Goal: Feedback & Contribution: Leave review/rating

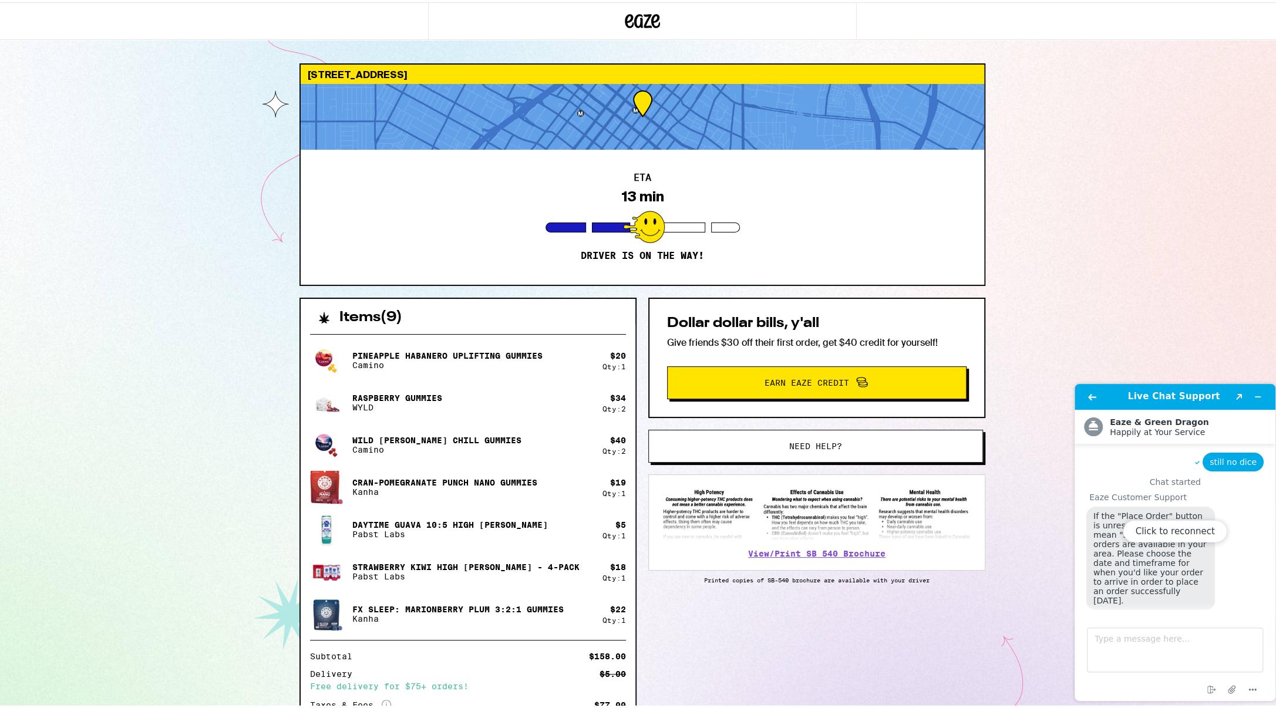
scroll to position [763, 0]
click at [631, 101] on div at bounding box center [643, 115] width 684 height 66
click at [635, 102] on div at bounding box center [643, 115] width 684 height 66
click at [637, 102] on div at bounding box center [643, 115] width 684 height 66
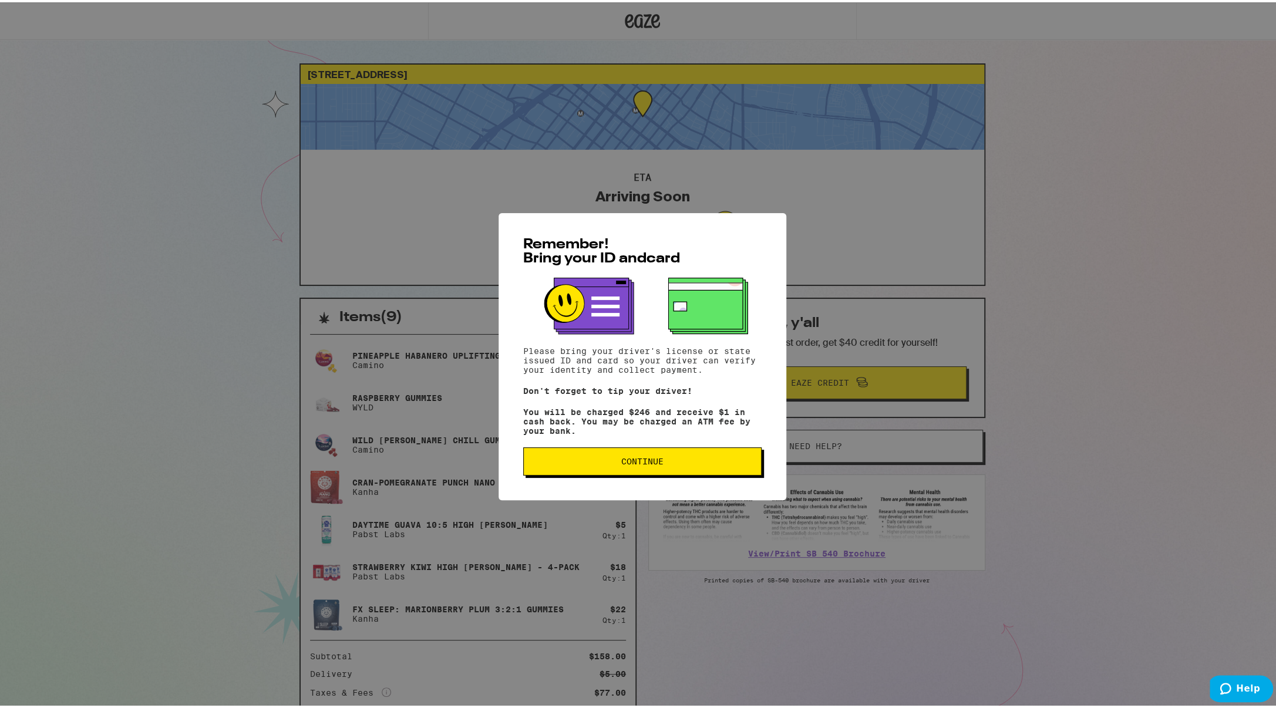
click at [660, 463] on span "Continue" at bounding box center [642, 459] width 218 height 8
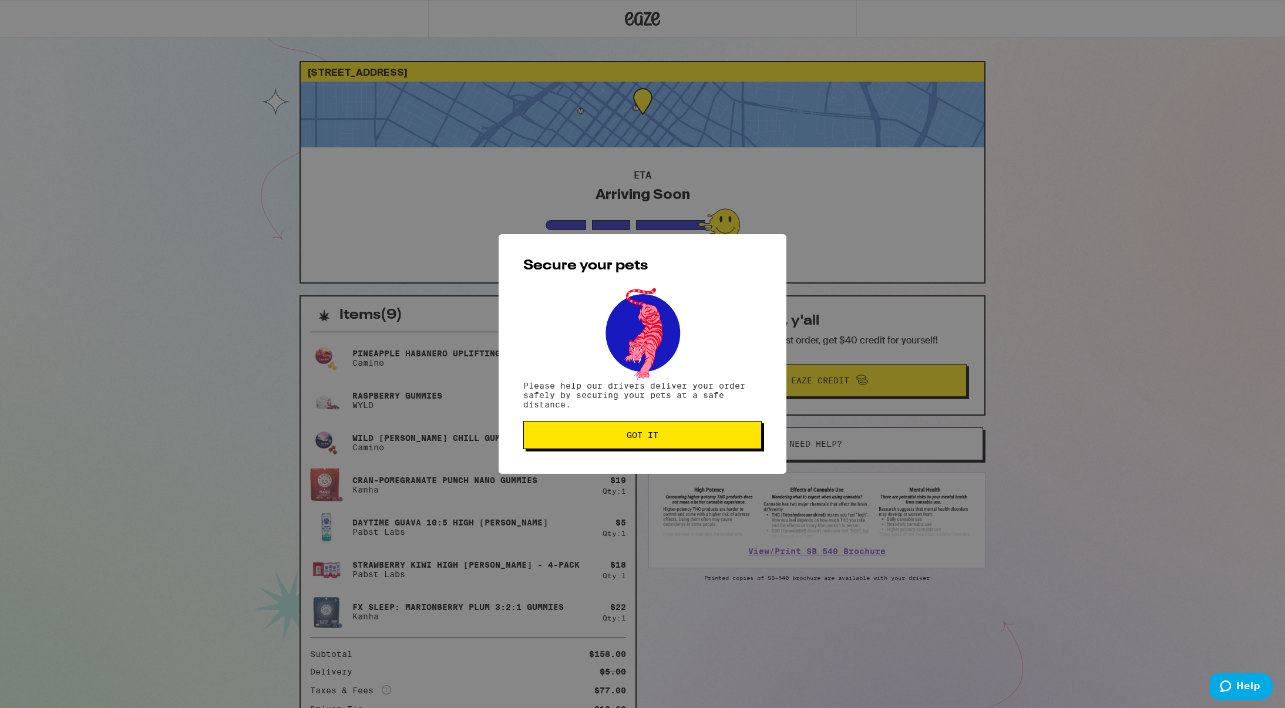
click at [654, 435] on span "Got it" at bounding box center [643, 435] width 32 height 8
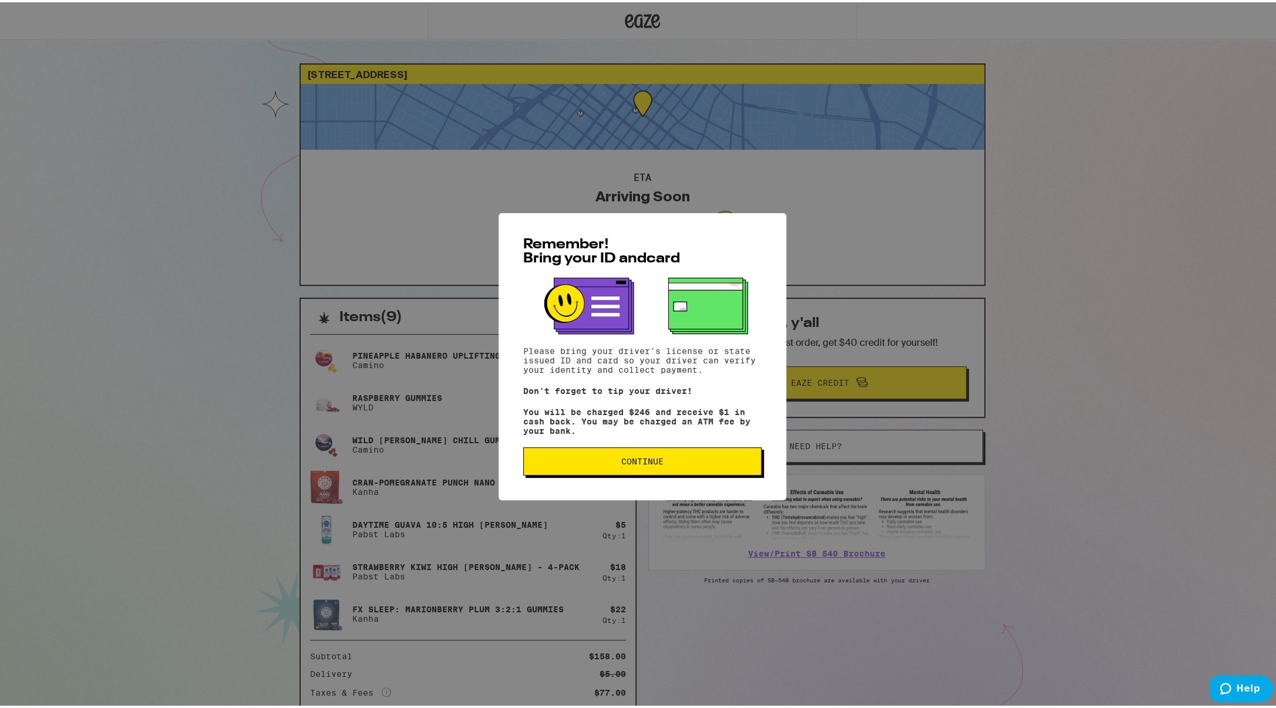
drag, startPoint x: 660, startPoint y: 465, endPoint x: 668, endPoint y: 467, distance: 8.6
click at [658, 463] on span "Continue" at bounding box center [642, 459] width 218 height 8
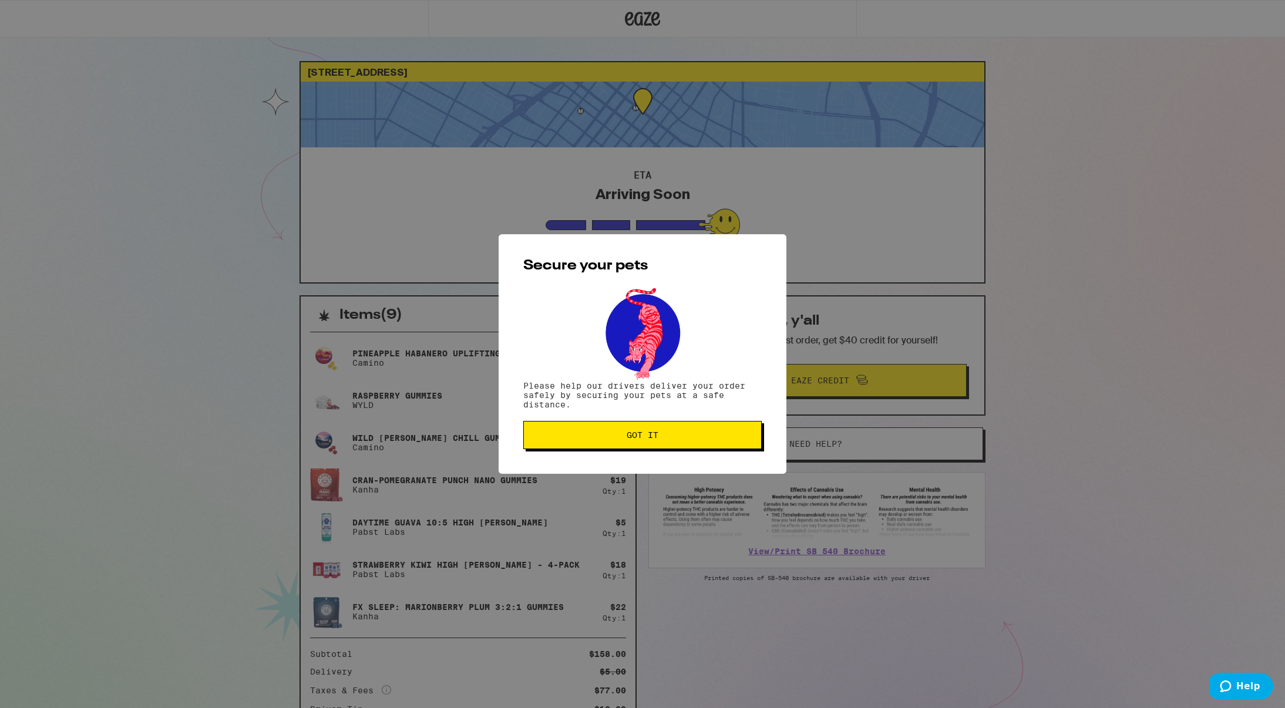
click at [661, 433] on button "Got it" at bounding box center [642, 435] width 238 height 28
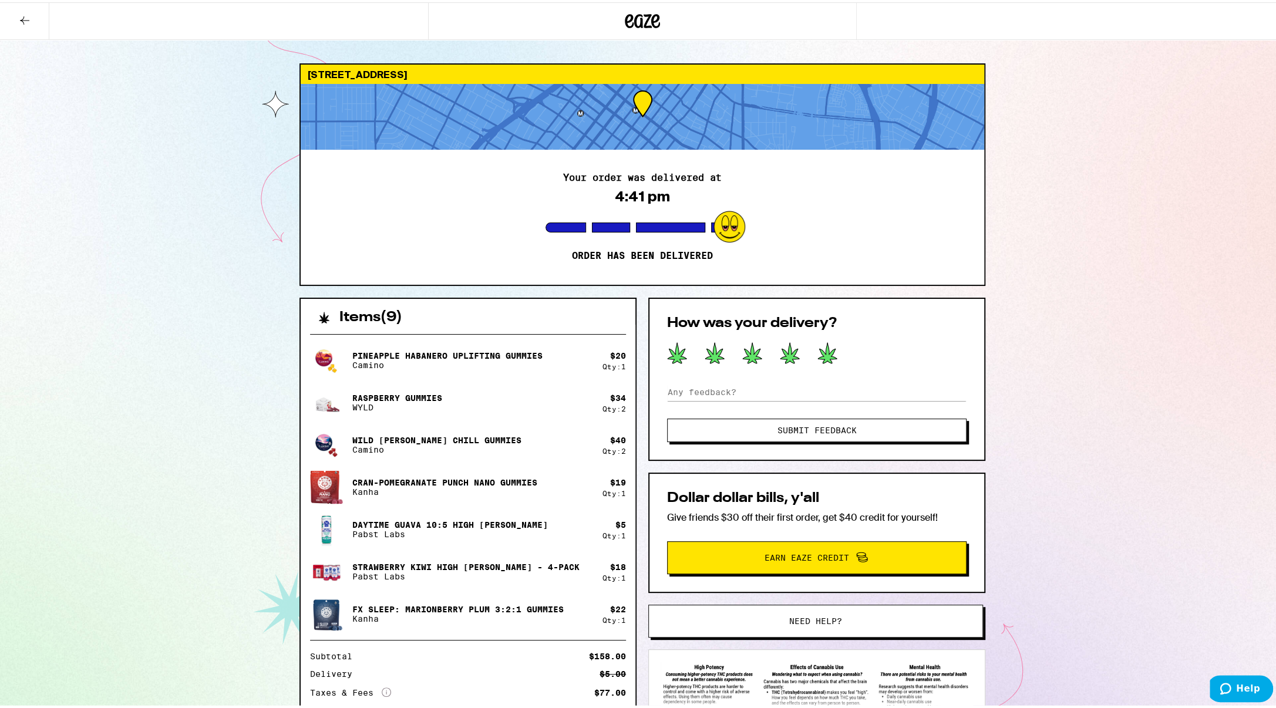
drag, startPoint x: 828, startPoint y: 354, endPoint x: 816, endPoint y: 367, distance: 17.9
click at [828, 356] on icon at bounding box center [827, 351] width 20 height 22
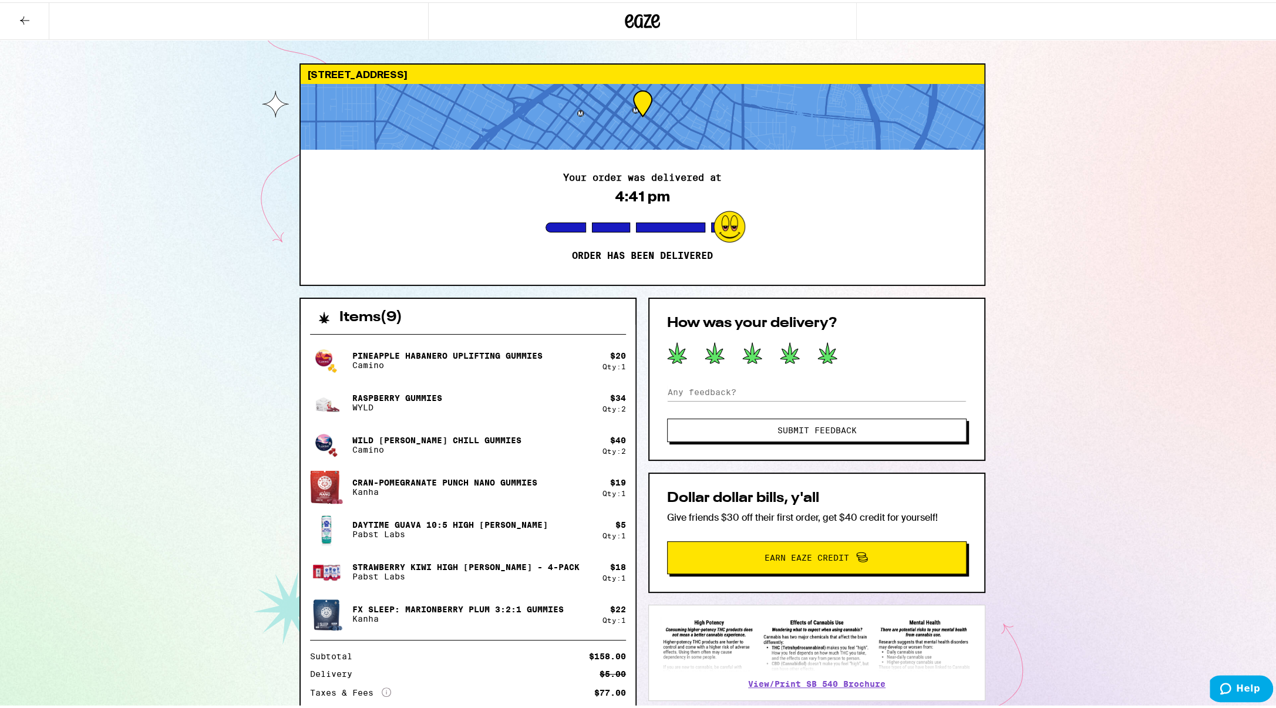
click at [783, 421] on button "Submit Feedback" at bounding box center [816, 427] width 299 height 23
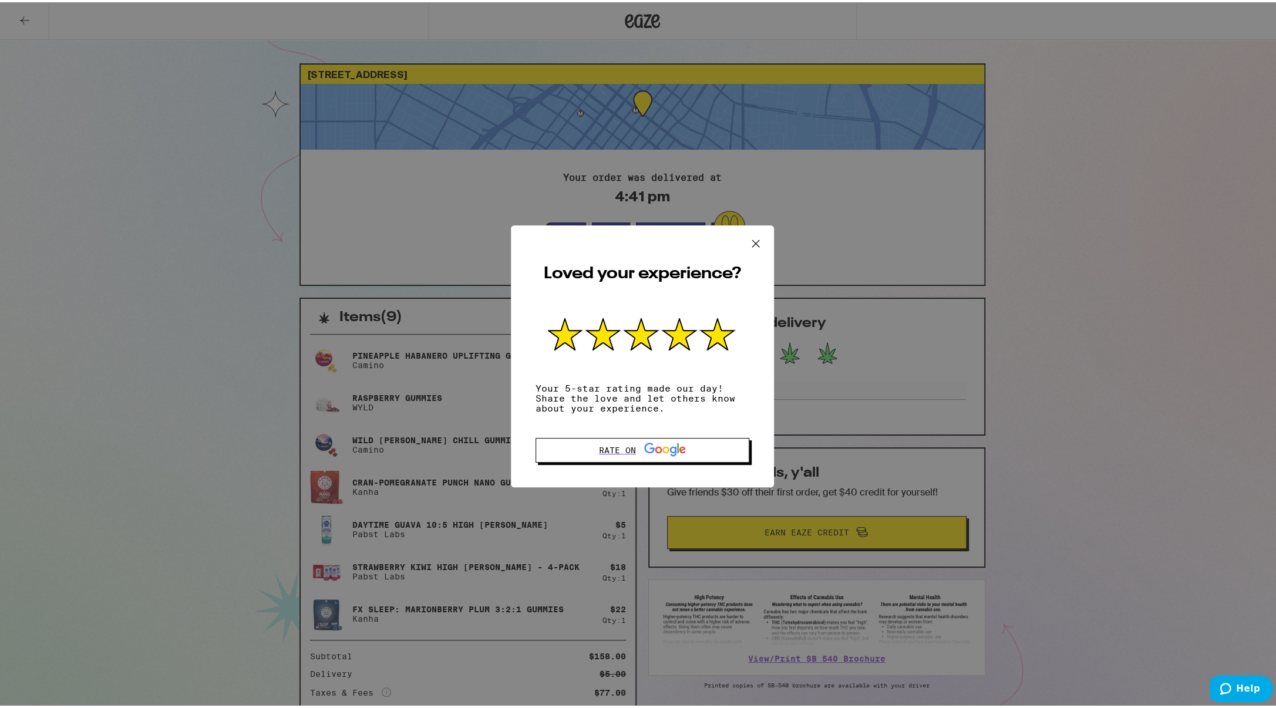
click at [752, 240] on icon at bounding box center [756, 242] width 18 height 18
